Goal: Task Accomplishment & Management: Complete application form

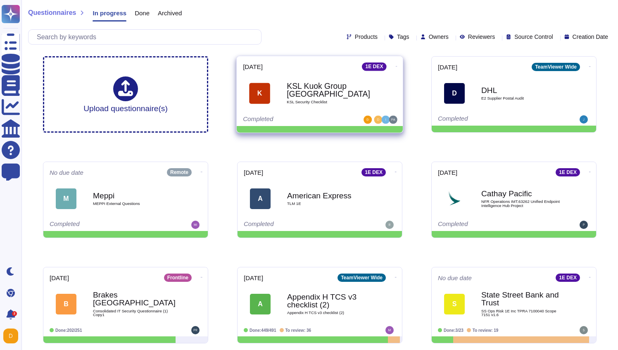
click at [314, 100] on span "KSL Security Checklist" at bounding box center [328, 102] width 83 height 4
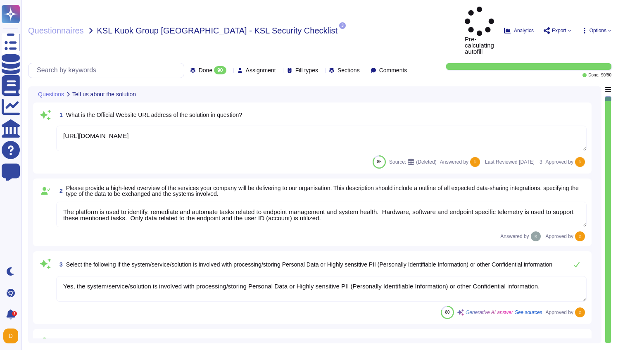
type textarea "https://teamviewer.com"
type textarea "The platform is used to identify, remediate and automate tasks related to endpo…"
type textarea "Yes, the system/service/solution is involved with processing/storing Personal D…"
type textarea "N/A"
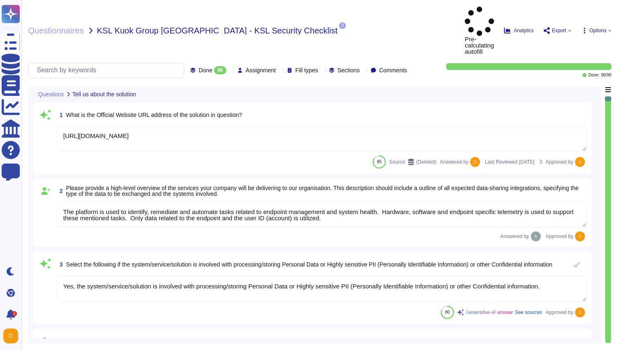
type textarea "N/A"
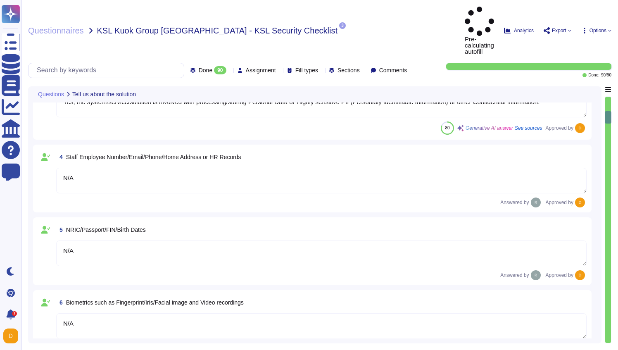
type textarea "N/A"
type textarea "Customer is the data controller and TeamViewer the data processors. Data is sto…"
type textarea "N/A"
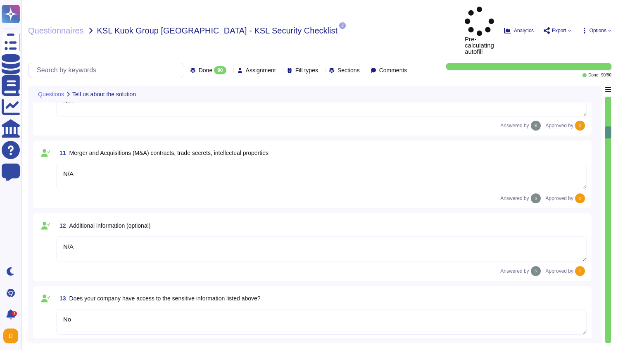
type textarea "N/A"
type textarea "No"
type textarea "The Data Scientist Team can access the data for research and model training."
type textarea "Yes, our product includes an AI component, such as a script assistant that aids…"
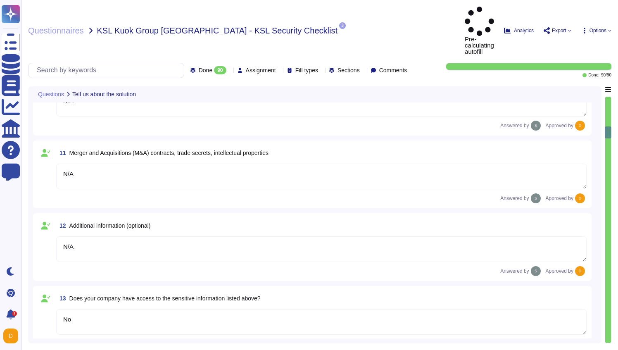
type textarea "Customer is the data controller and TeamViewer the data processors. Data is sto…"
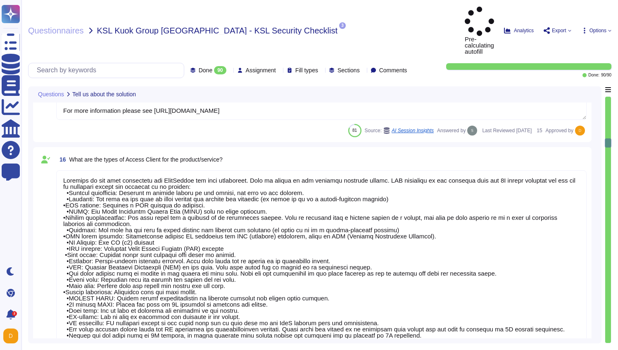
scroll to position [1240, 0]
type textarea "N/A"
type textarea "1E Client"
type textarea "N/A"
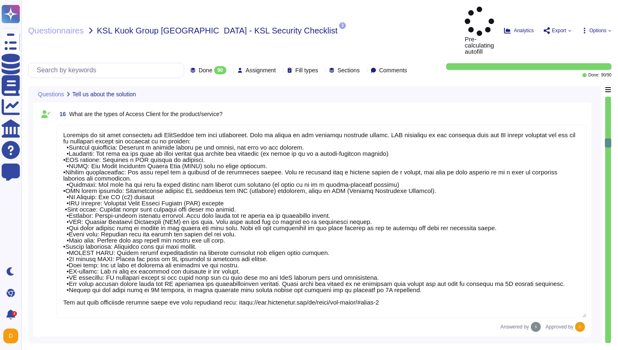
scroll to position [1, 0]
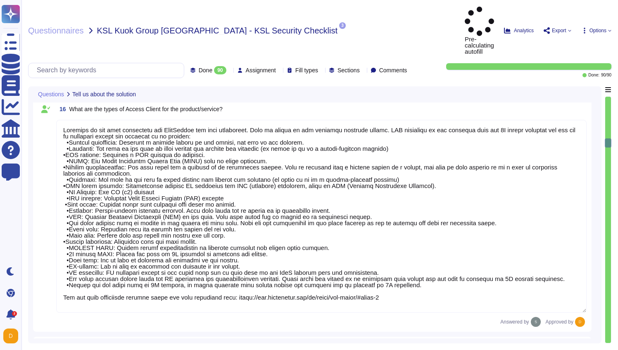
type textarea "N/A"
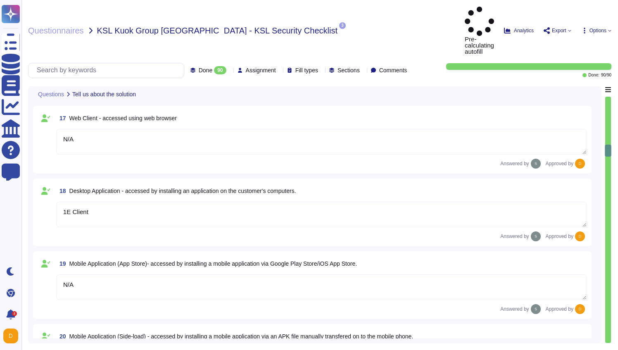
type textarea "N/A"
type textarea "The type of platform for this solution is a cloud-based infrastructure hosted i…"
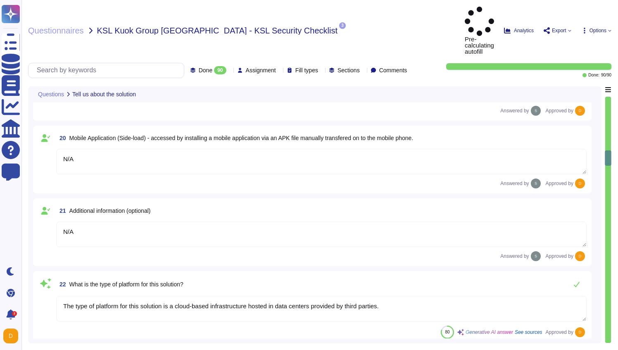
type textarea "Yes, TeamViewer maintains a comprehensive set of independent audit reports and …"
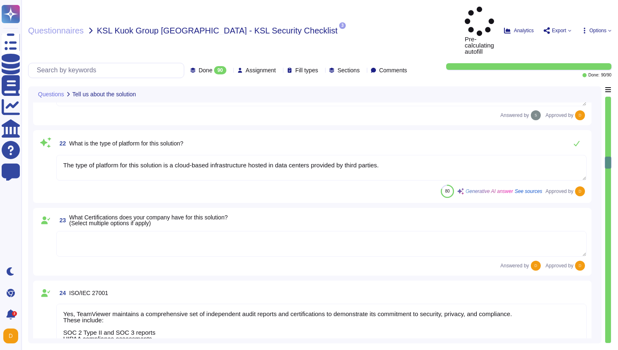
type textarea "Yes, TeamViewer maintains a comprehensive set of independent audit reports and …"
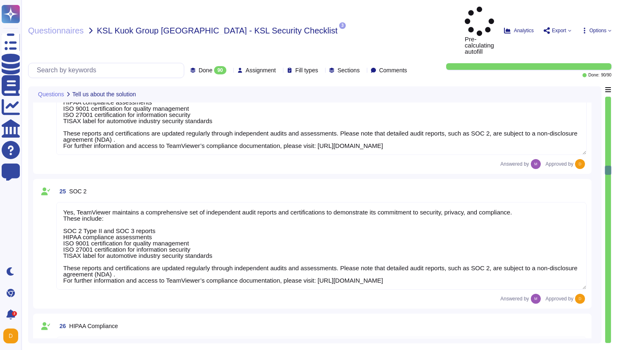
type textarea "TeamViewer does not store, process, or transmit cardholder data. All customer p…"
type textarea "As a company headquartered in Germany, TeamViewer commits fully to the principl…"
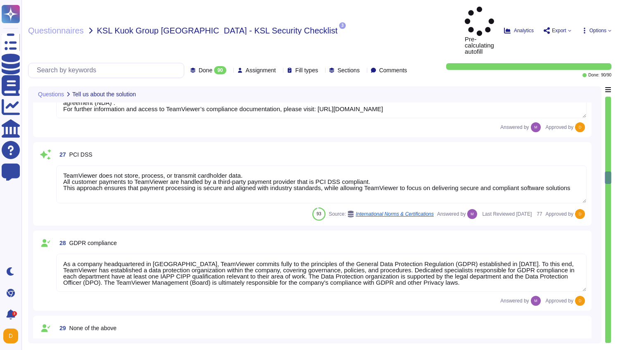
type textarea "A copy of TeamViewer's certifications is available on request. Note that detail…"
type textarea "N/A"
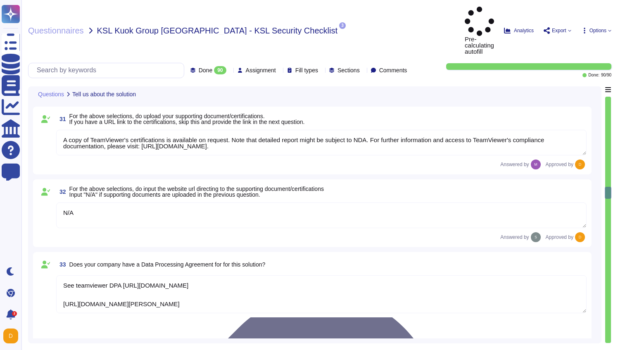
type textarea "See teamviewer DPA https://media.teamviewer.com/is/content/teamviewergmbh/teamv…"
type textarea "https://www.teamviewer.com/en/legal/eula/"
type textarea "The scope and purpose of the ISMS is defined in the document TeamViewer Informa…"
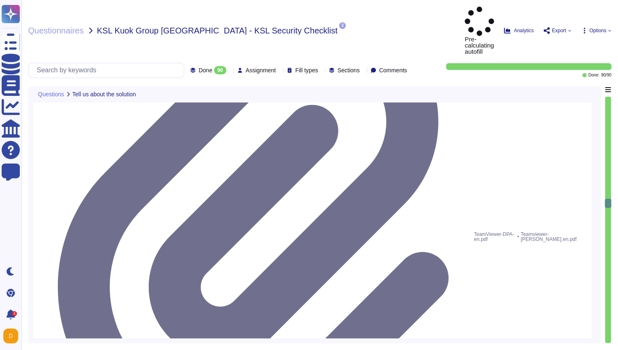
type textarea "Yes, our organization has a formal security awareness program that requires all…"
type textarea "We have a comprehensive incident response plan in place, which includes the rol…"
type textarea "Please refer to attached document"
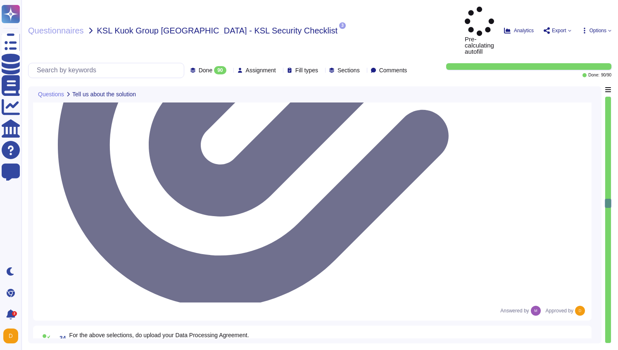
scroll to position [3076, 0]
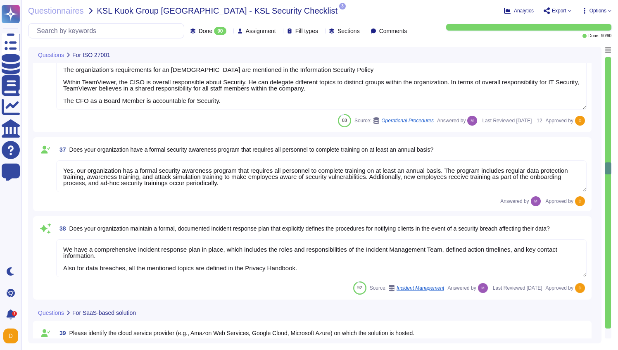
type textarea "Dedicated single-tenant"
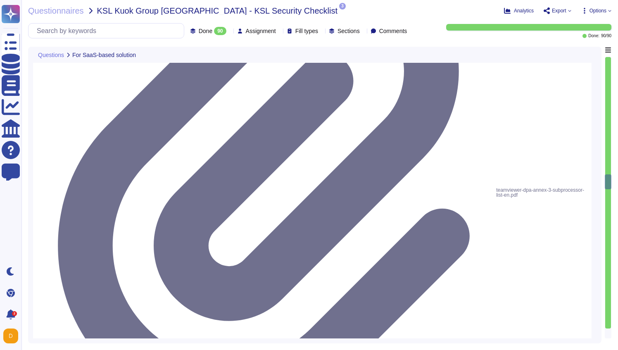
type textarea "Yes"
type textarea "Yes, our solution is capable of integrating with Azure Active Directory (AAD) v…"
type textarea "Yes, our solution supports having both SSO Account and Local Account concurrent…"
type textarea "Yes, the solution is able to enforce password complexity requirements for Local…"
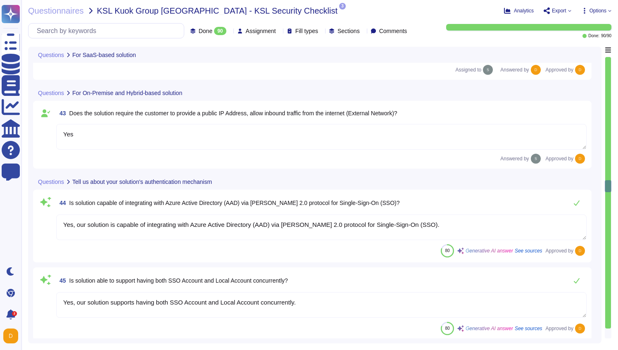
type textarea "5-digit numerical code through which an employee can connect to an employee by …"
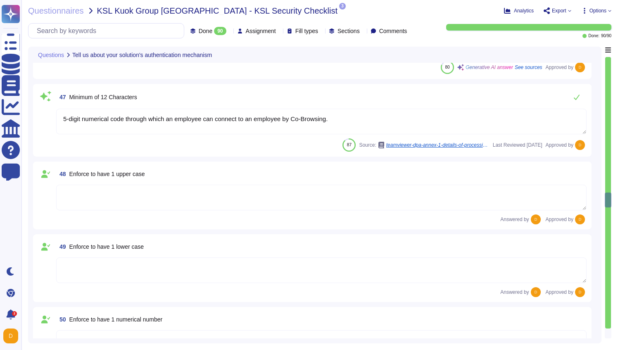
scroll to position [3959, 0]
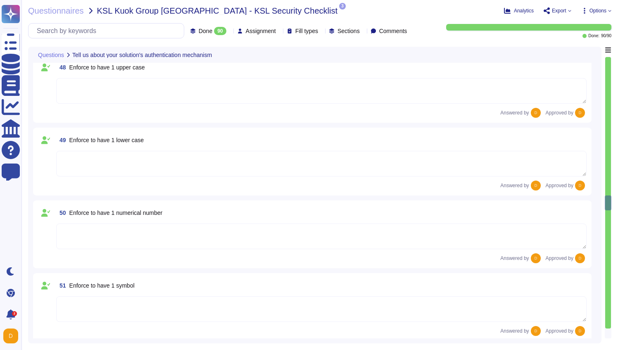
type textarea "Yes"
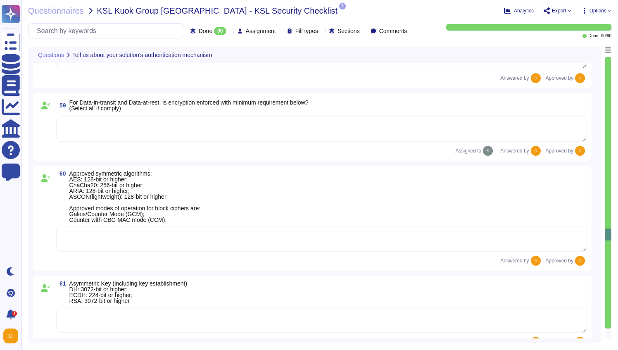
scroll to position [4774, 0]
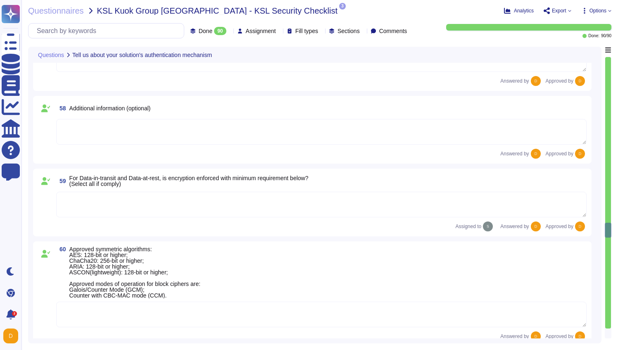
type textarea "Yes"
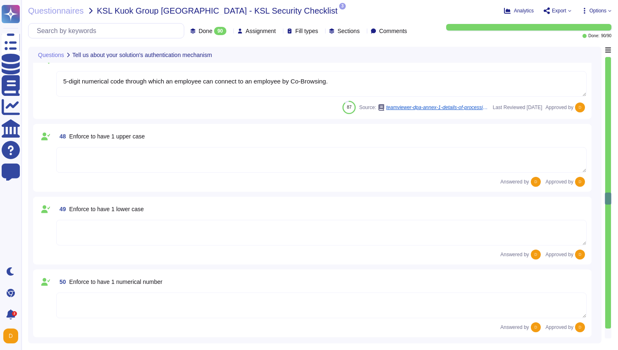
type textarea "Yes, our solution is capable of integrating with Azure Active Directory (AAD) v…"
type textarea "Yes, our solution supports having both SSO Account and Local Account concurrent…"
type textarea "Yes, the solution is able to enforce password complexity requirements for Local…"
type textarea "5-digit numerical code through which an employee can connect to an employee by …"
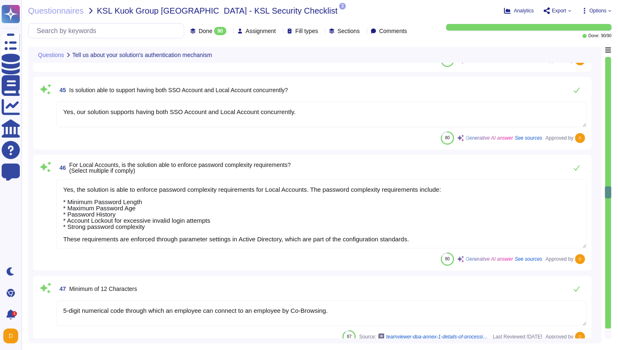
scroll to position [3764, 0]
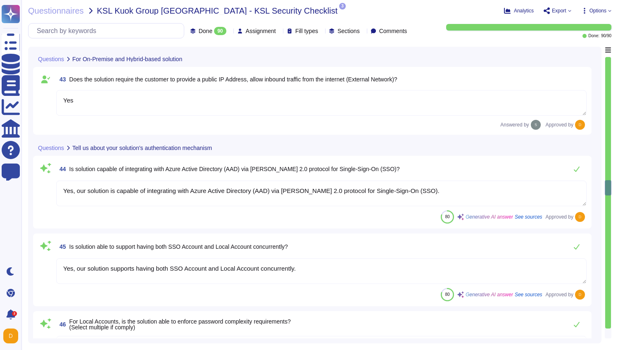
type textarea "Dedicated single-tenant"
type textarea "Yes"
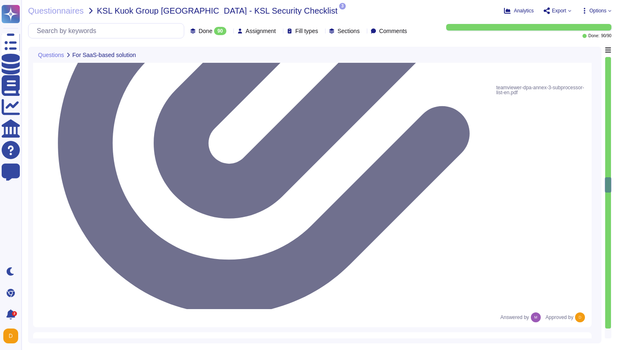
type textarea "Please refer to attached document"
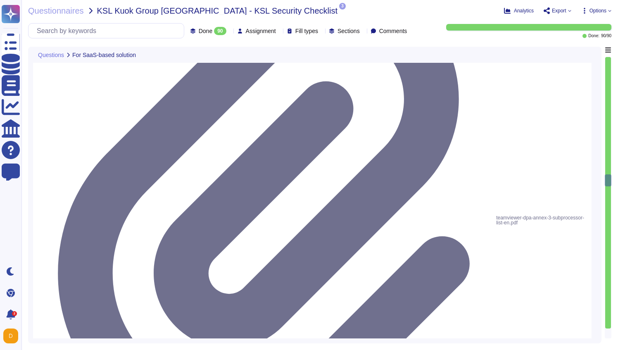
scroll to position [3440, 0]
